Goal: Information Seeking & Learning: Learn about a topic

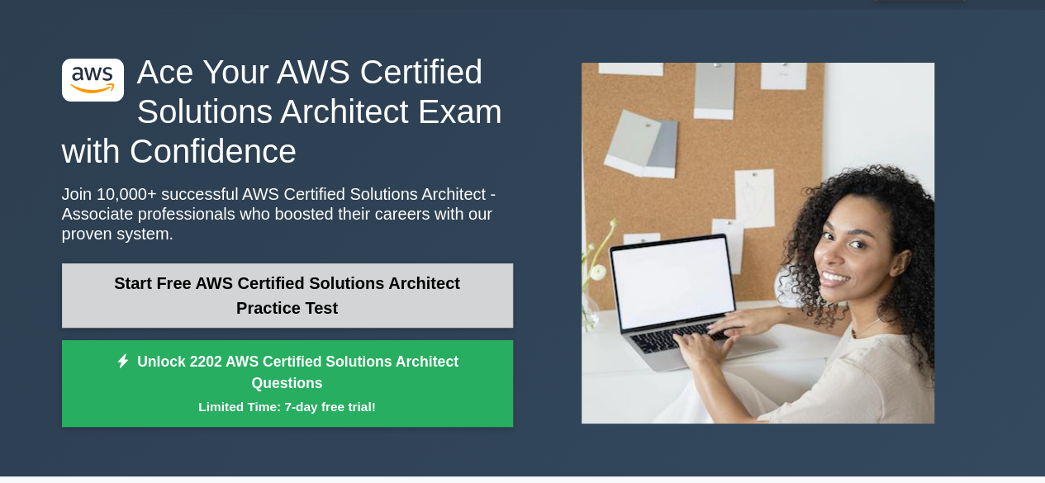
click at [402, 321] on link "Start Free AWS Certified Solutions Architect Practice Test" at bounding box center [287, 296] width 451 height 64
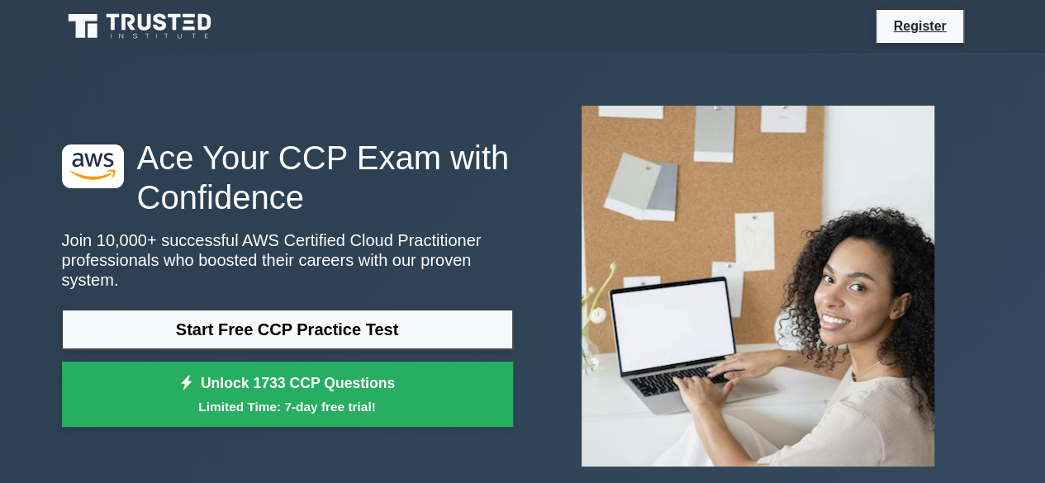
click at [281, 328] on link "Start Free CCP Practice Test" at bounding box center [287, 330] width 451 height 40
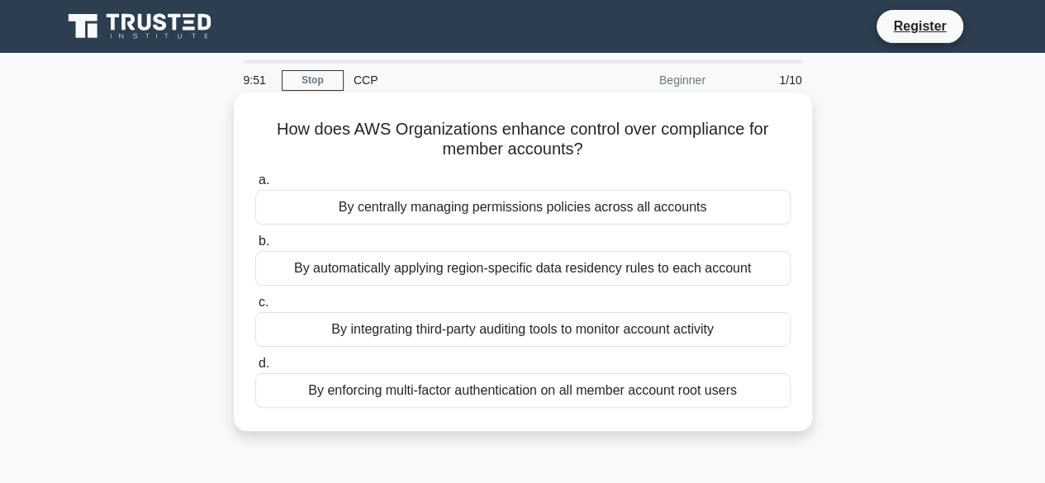
click at [595, 325] on div "By integrating third-party auditing tools to monitor account activity" at bounding box center [522, 329] width 535 height 35
click at [255, 308] on input "c. By integrating third-party auditing tools to monitor account activity" at bounding box center [255, 302] width 0 height 11
